Goal: Task Accomplishment & Management: Complete application form

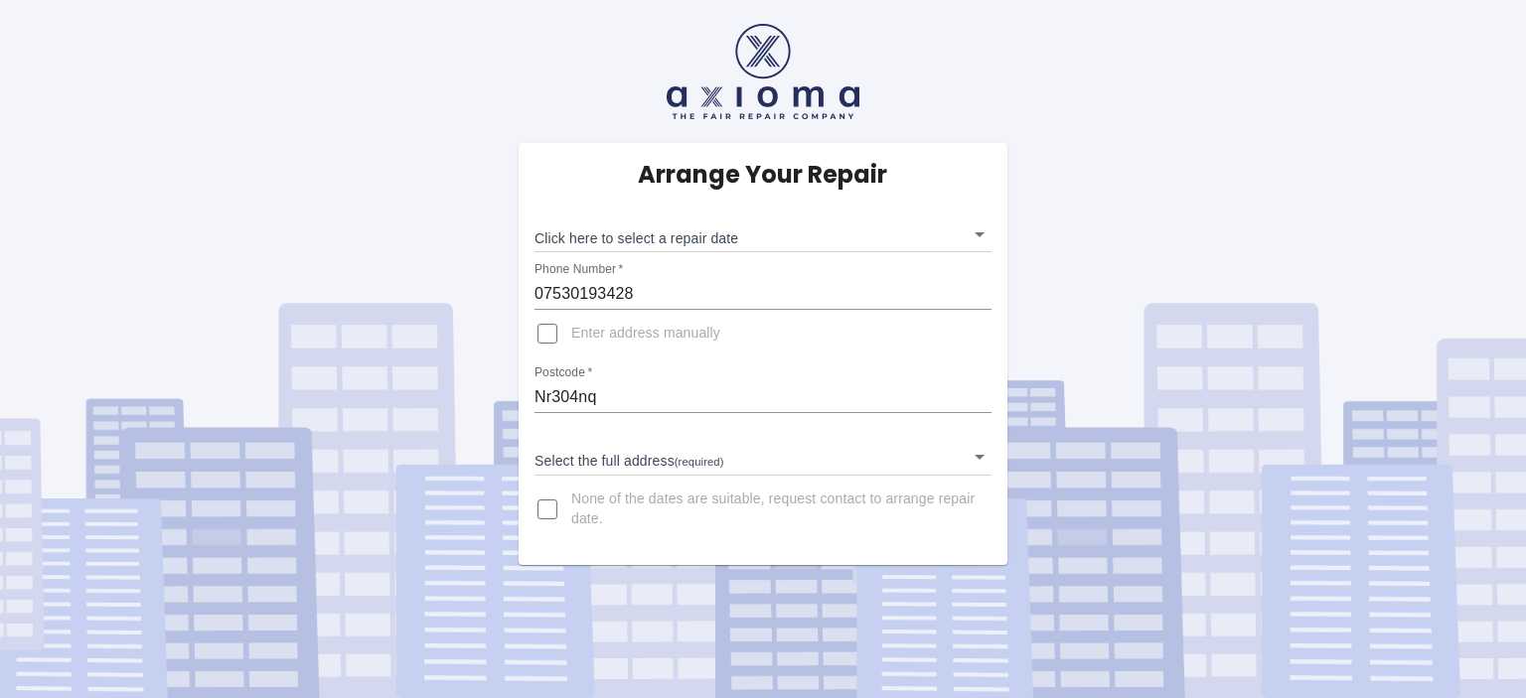
click at [646, 466] on body "Arrange Your Repair Click here to select a repair date ​ Phone Number   * 07530…" at bounding box center [763, 349] width 1526 height 698
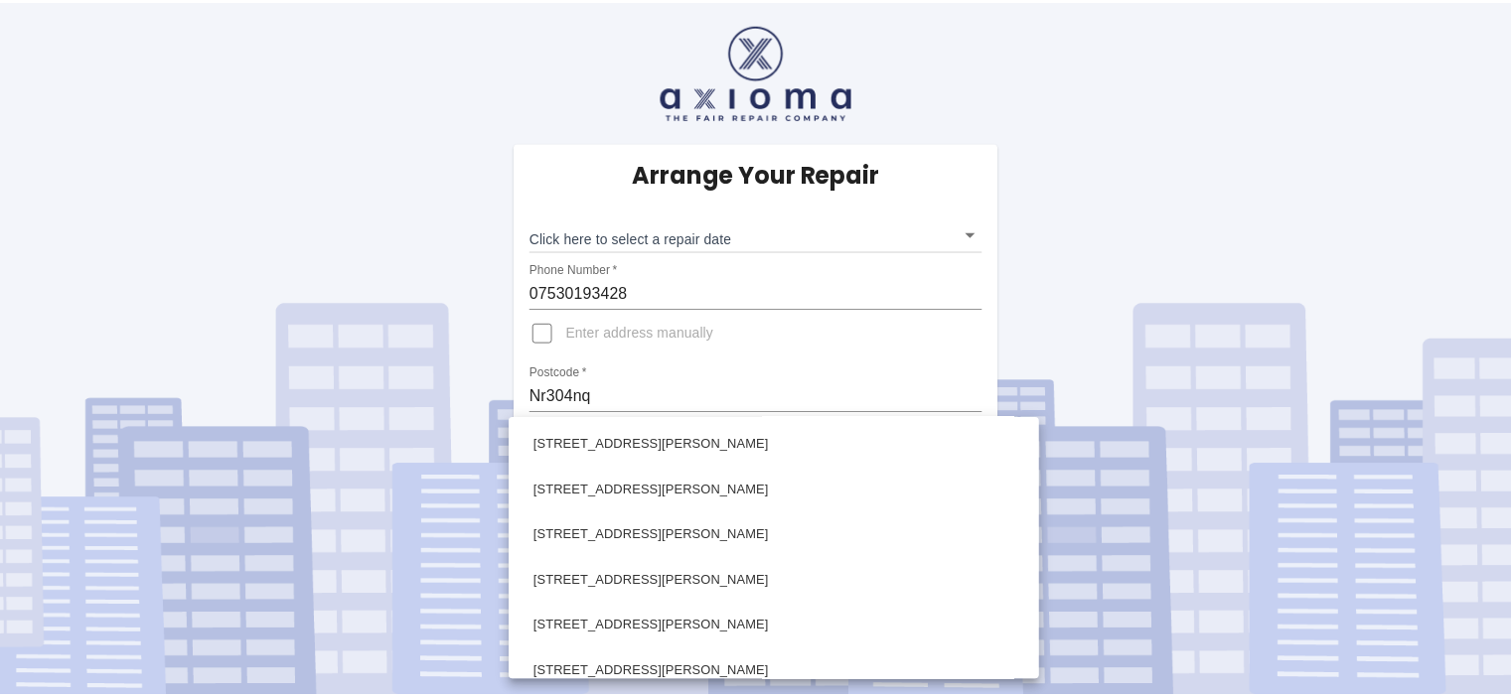
scroll to position [990, 0]
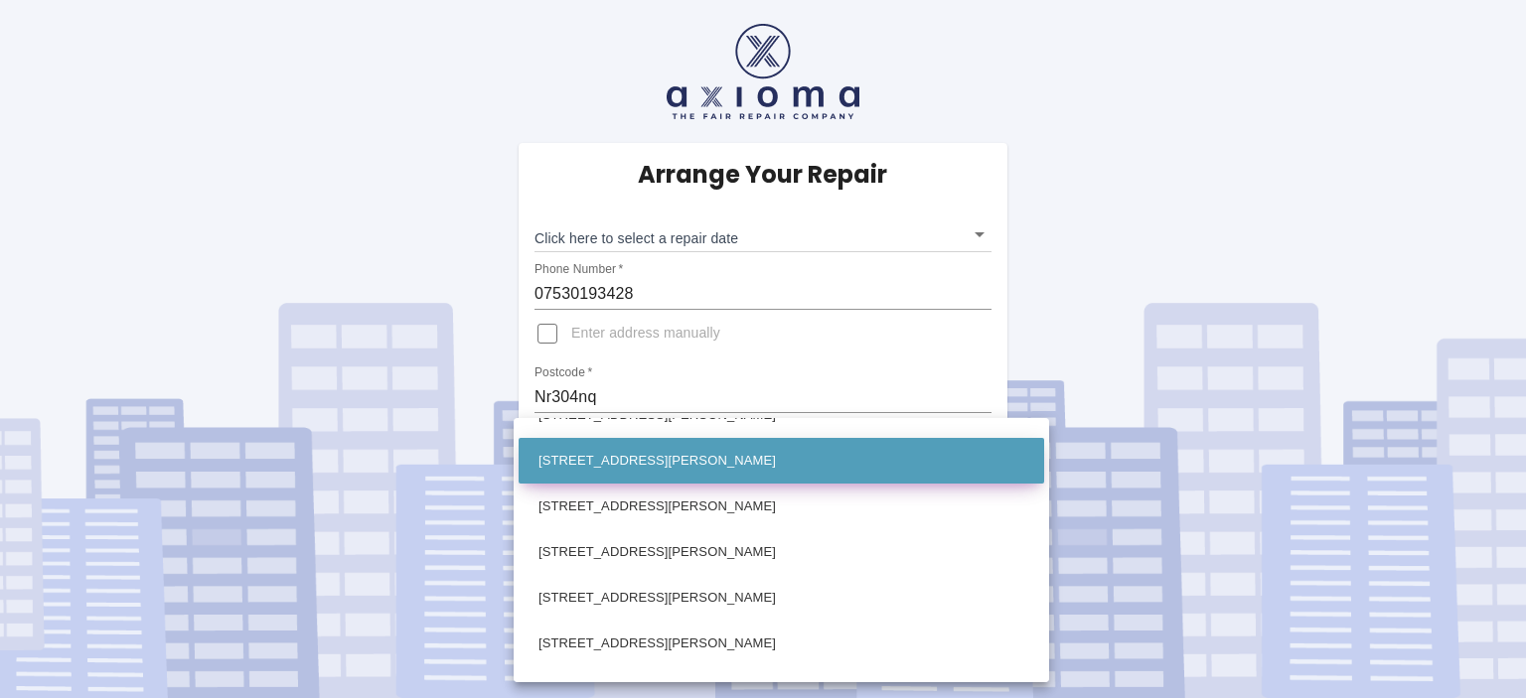
click at [730, 444] on li "[STREET_ADDRESS][PERSON_NAME]" at bounding box center [782, 461] width 526 height 46
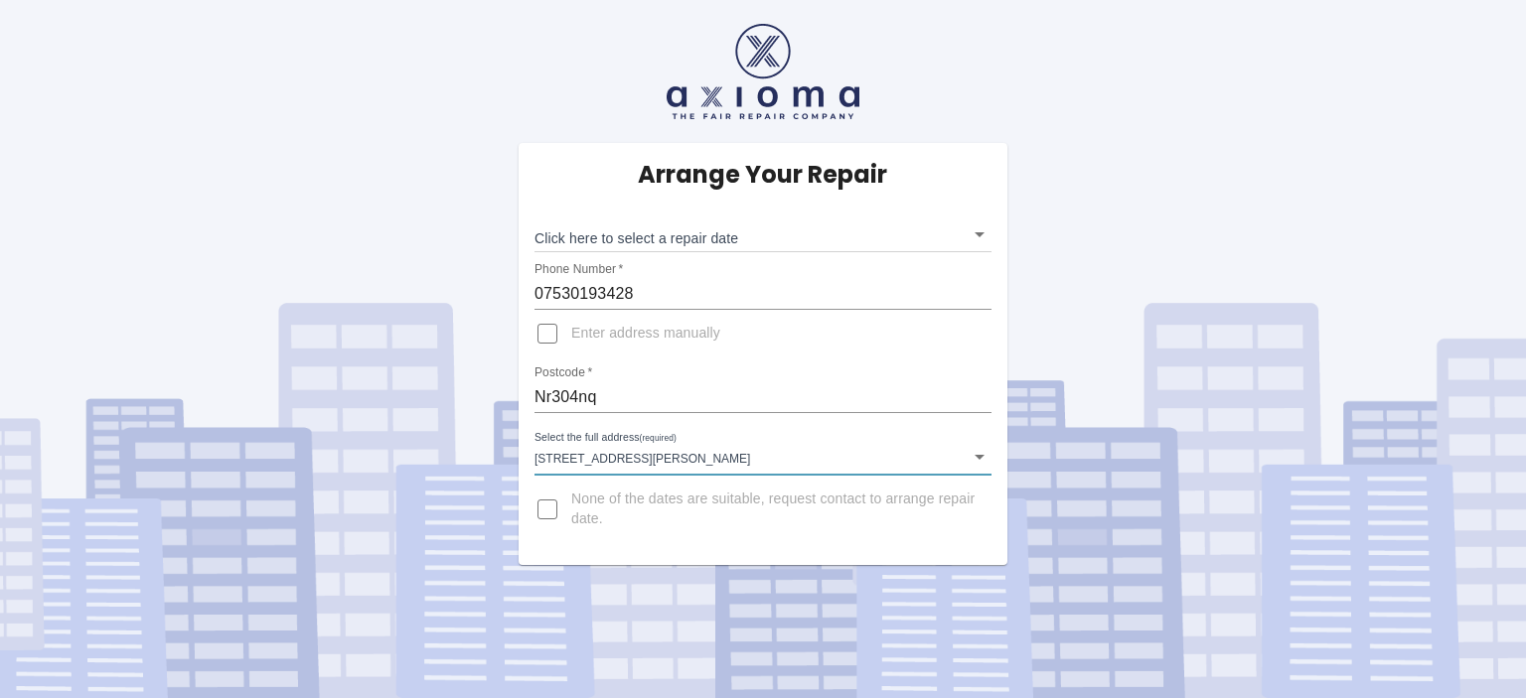
type input "[STREET_ADDRESS][PERSON_NAME]"
click at [557, 516] on input "None of the dates are suitable, request contact to arrange repair date." at bounding box center [548, 510] width 48 height 48
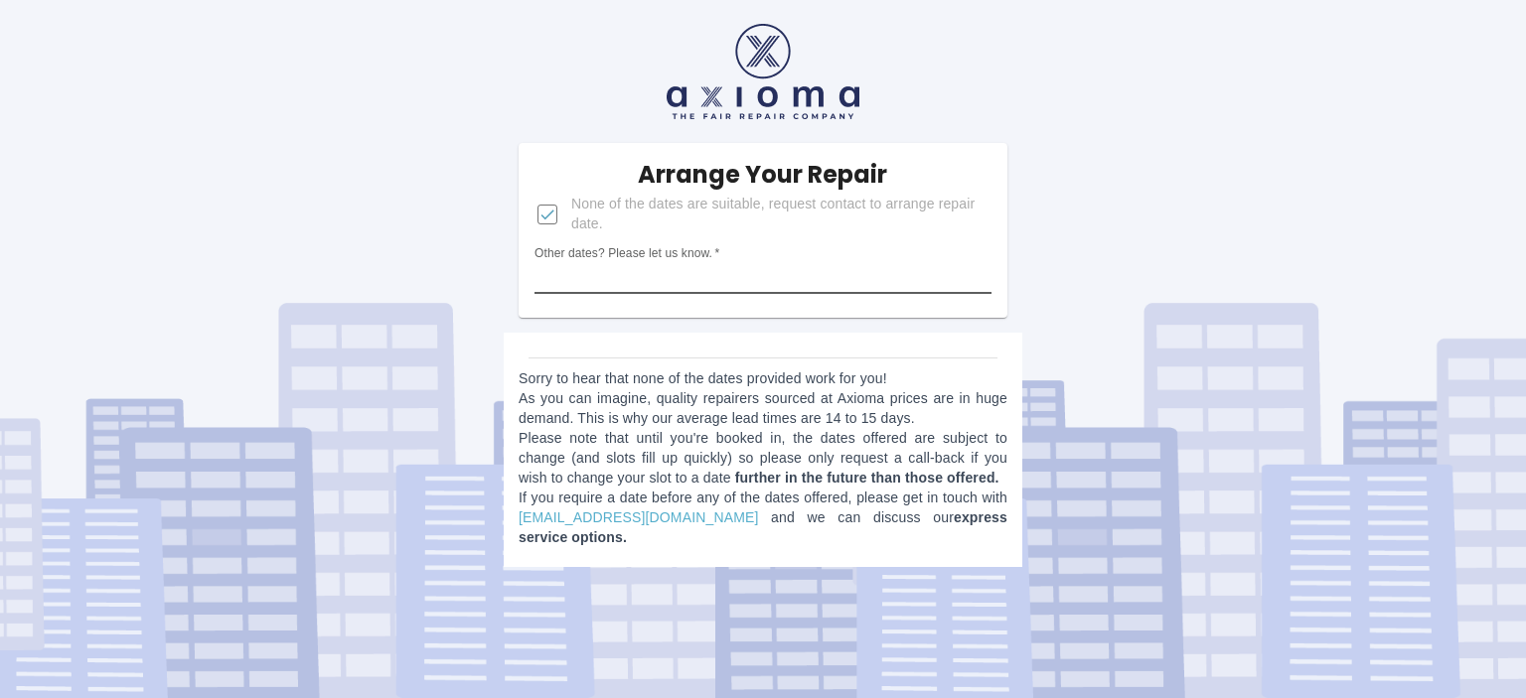
click at [687, 282] on input "Other dates? Please let us know.   *" at bounding box center [762, 278] width 457 height 32
click at [550, 214] on input "None of the dates are suitable, request contact to arrange repair date." at bounding box center [548, 215] width 48 height 48
checkbox input "false"
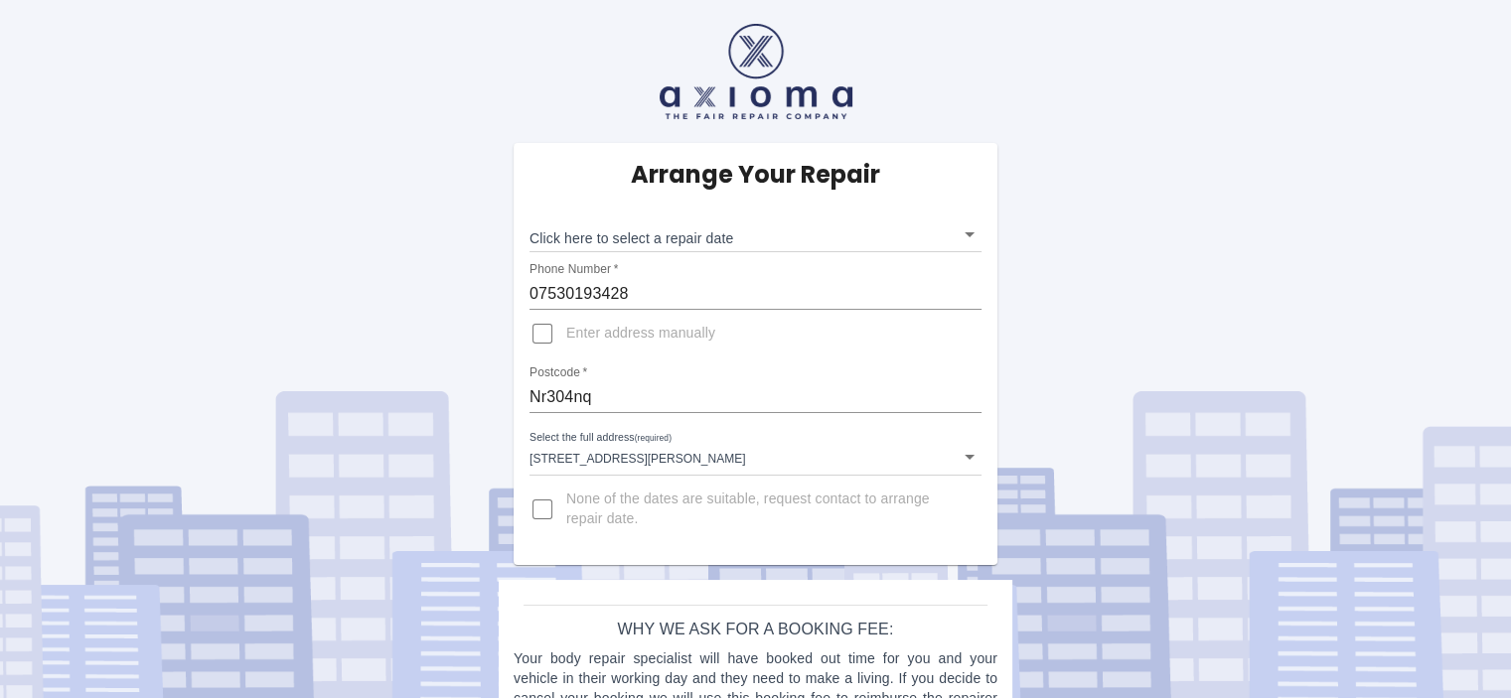
scroll to position [83, 0]
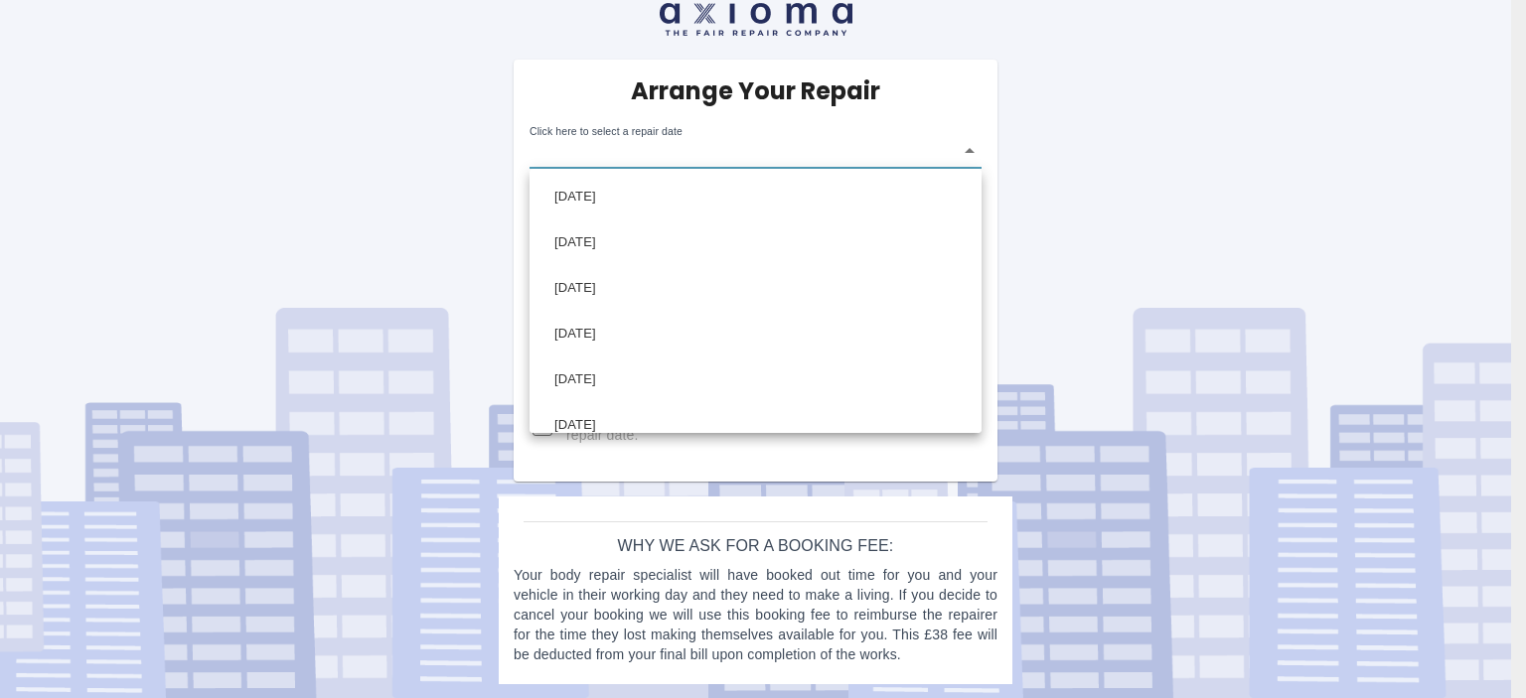
click at [671, 145] on body "Arrange Your Repair Click here to select a repair date ​ Phone Number   * 07530…" at bounding box center [763, 308] width 1526 height 783
click at [456, 191] on div at bounding box center [763, 349] width 1526 height 698
